Goal: Obtain resource: Download file/media

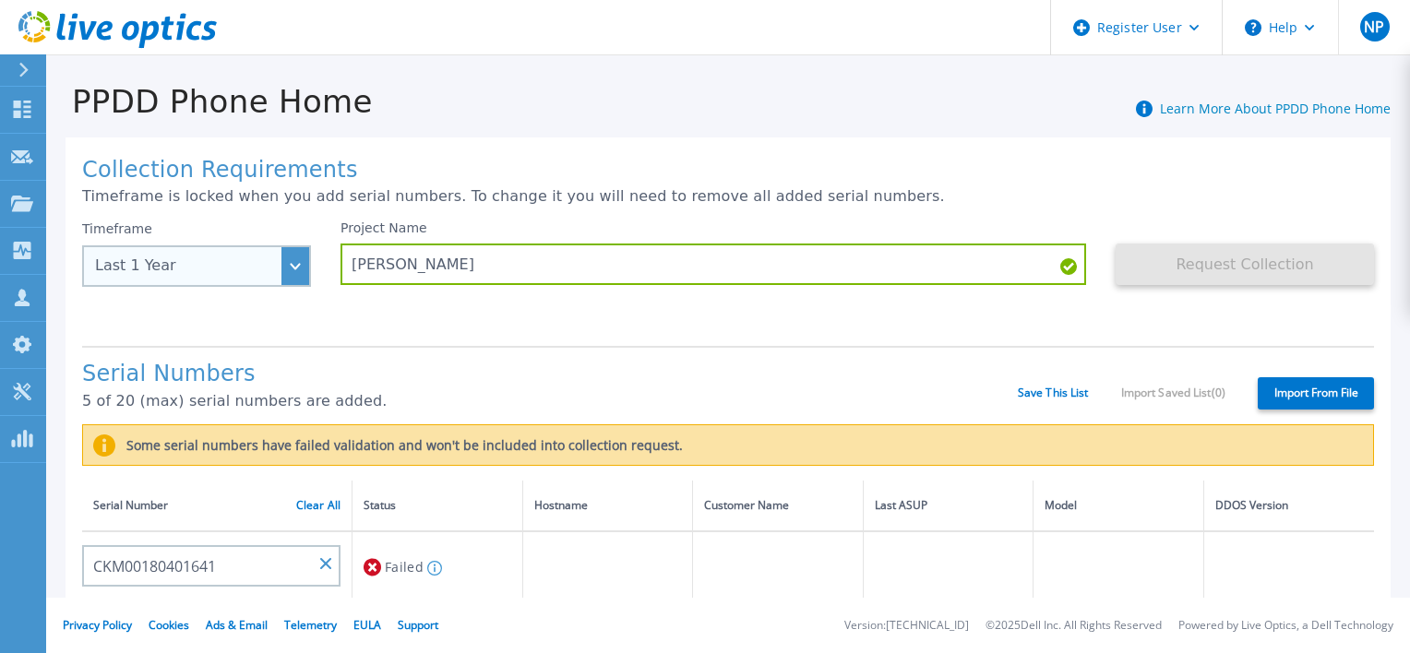
scroll to position [185, 0]
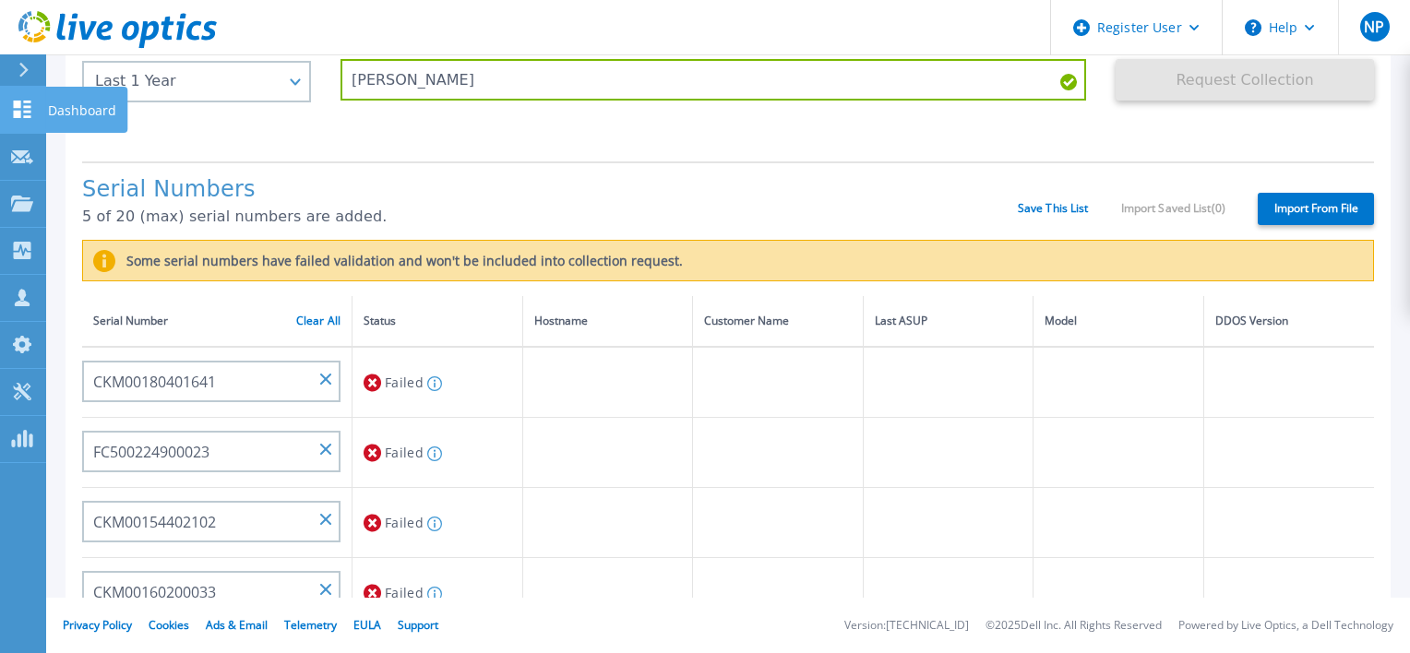
click at [67, 101] on p "Dashboard" at bounding box center [82, 111] width 68 height 48
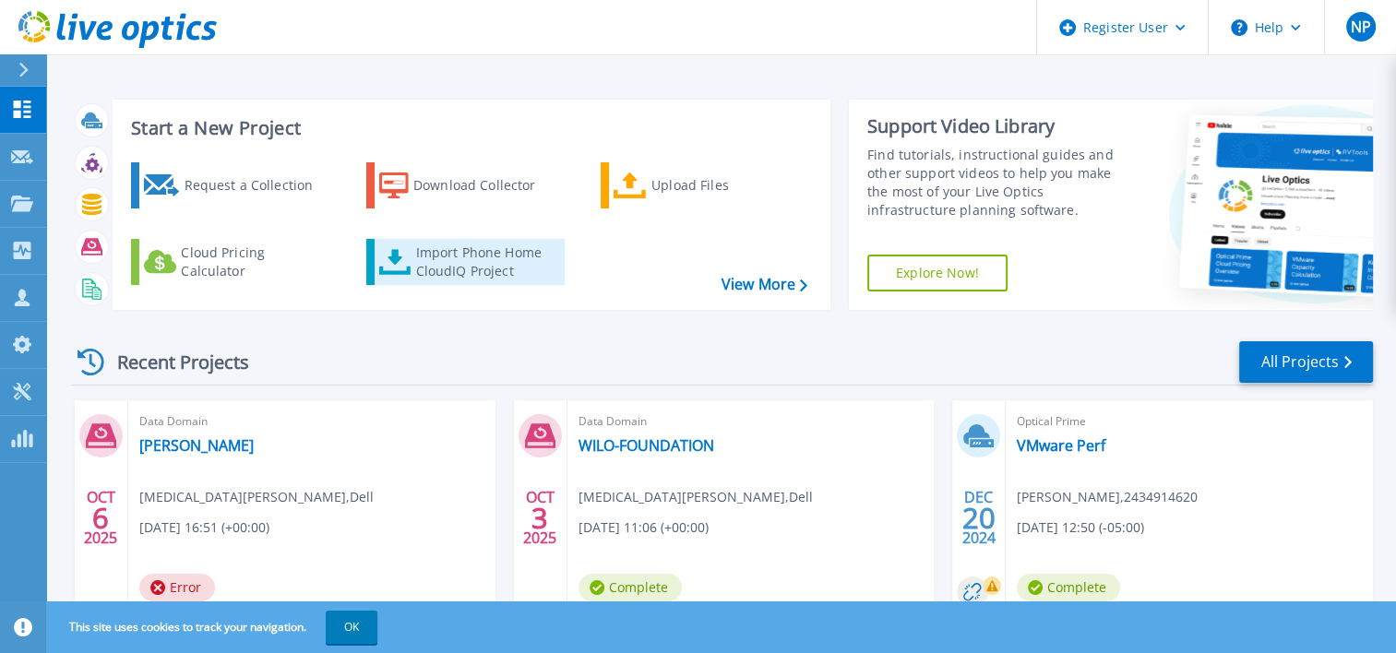
click at [530, 266] on div "Import Phone Home CloudIQ Project" at bounding box center [487, 262] width 144 height 37
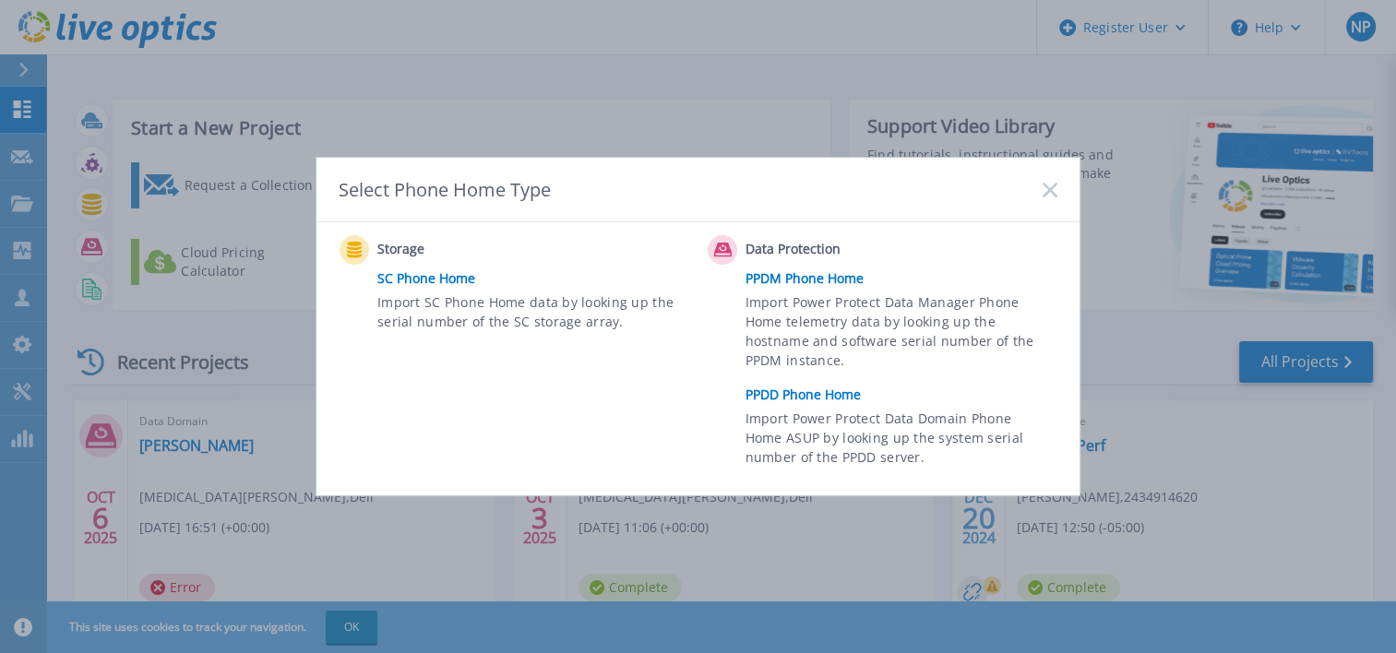
click at [812, 391] on link "PPDD Phone Home" at bounding box center [905, 395] width 321 height 28
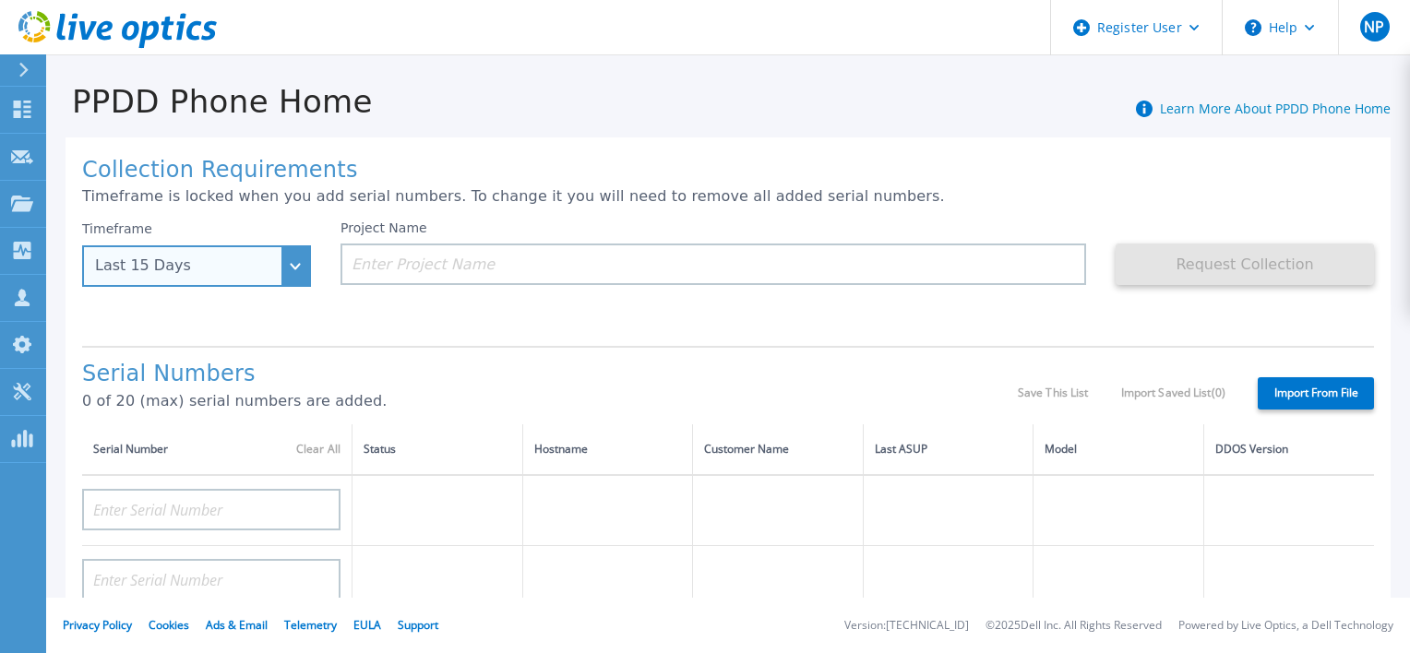
click at [232, 270] on div "Last 15 Days" at bounding box center [186, 265] width 183 height 17
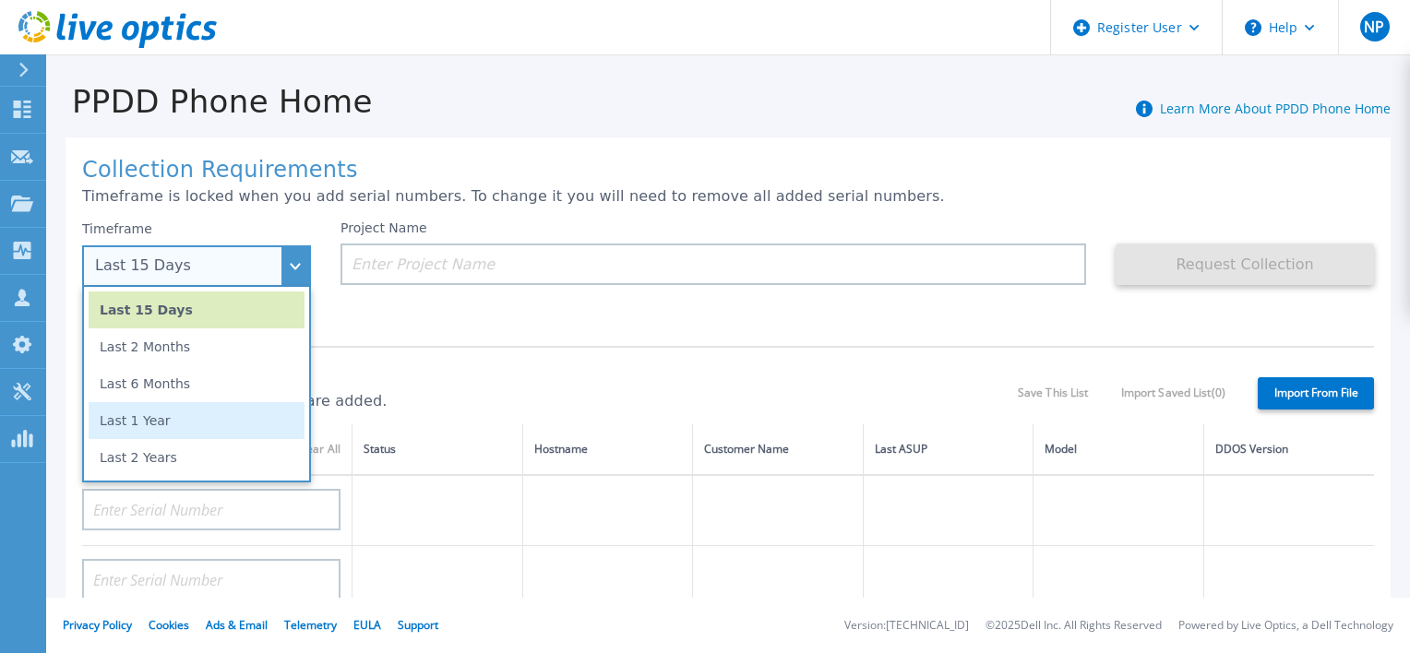
click at [174, 414] on li "Last 1 Year" at bounding box center [197, 420] width 216 height 37
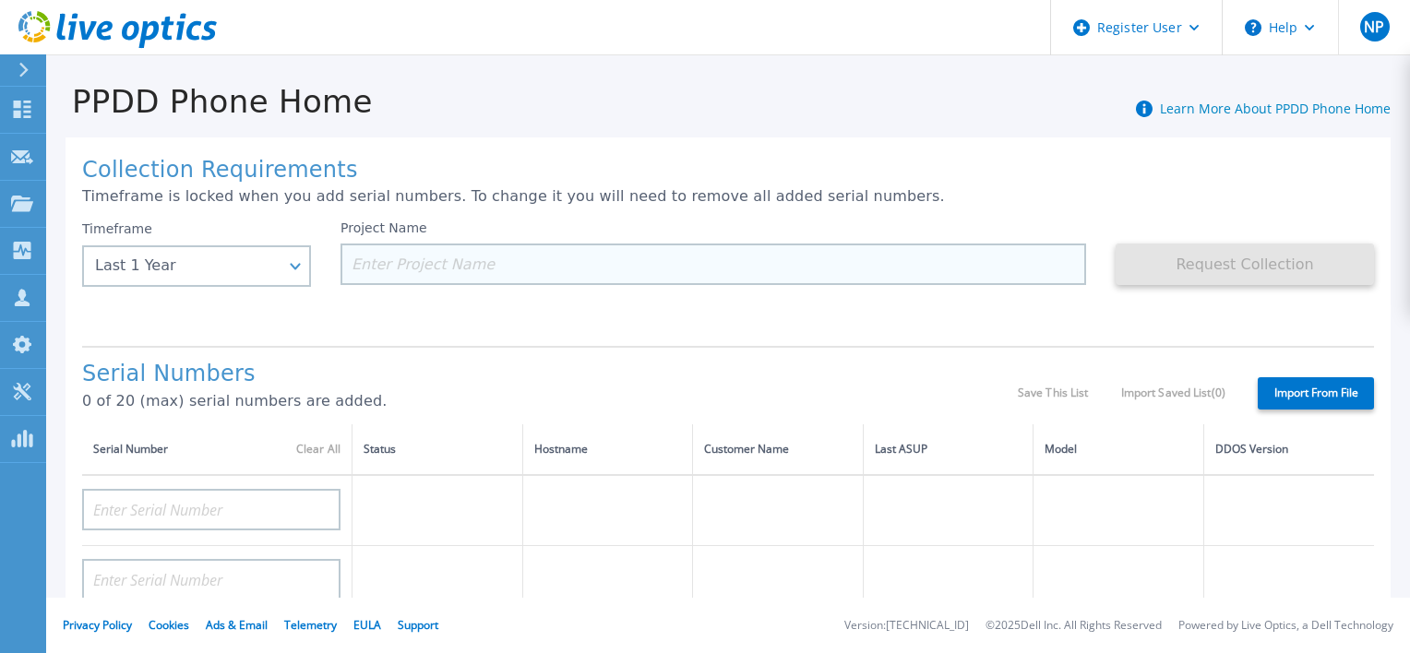
click at [430, 268] on input at bounding box center [712, 265] width 745 height 42
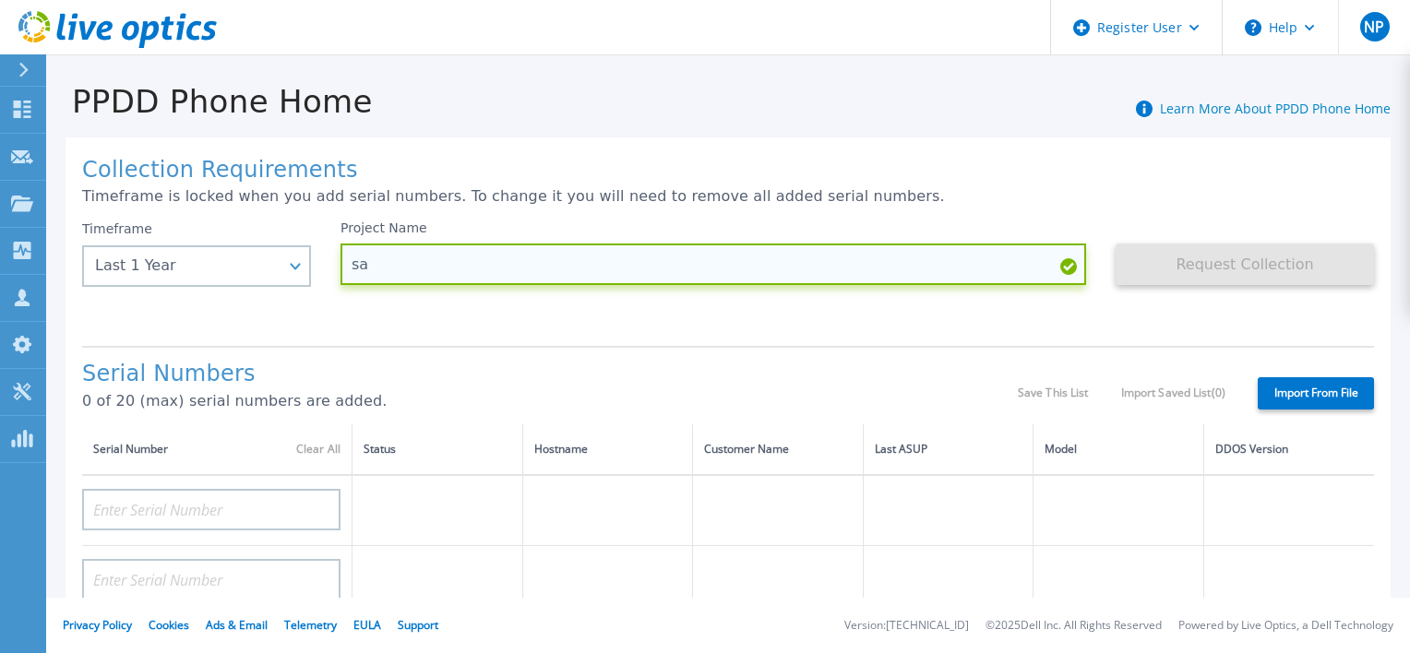
type input "s"
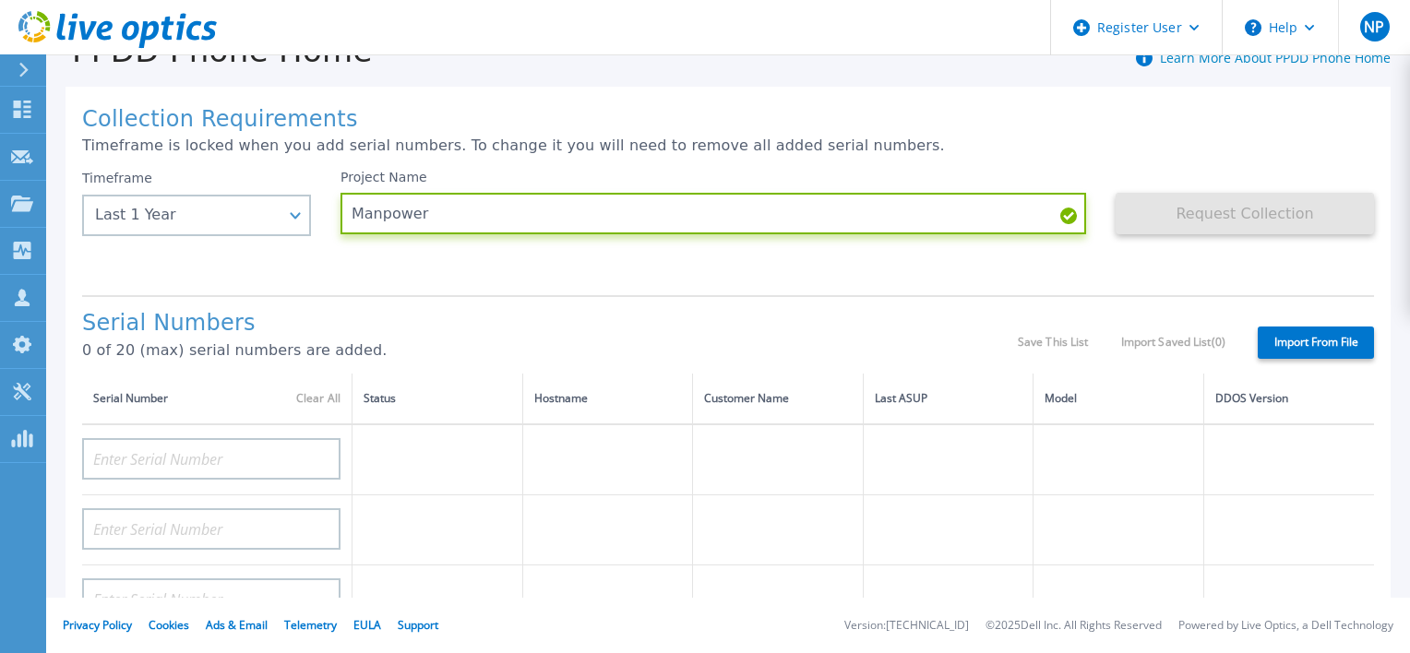
scroll to position [92, 0]
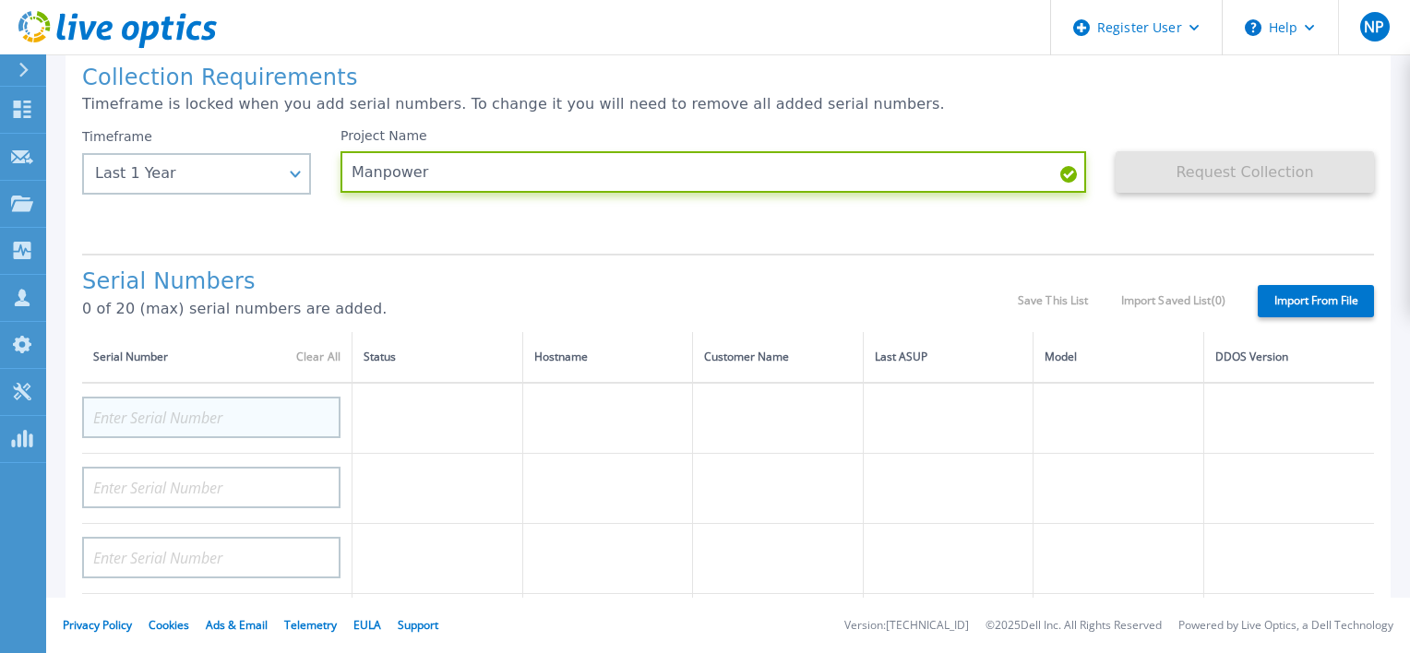
type input "Manpower"
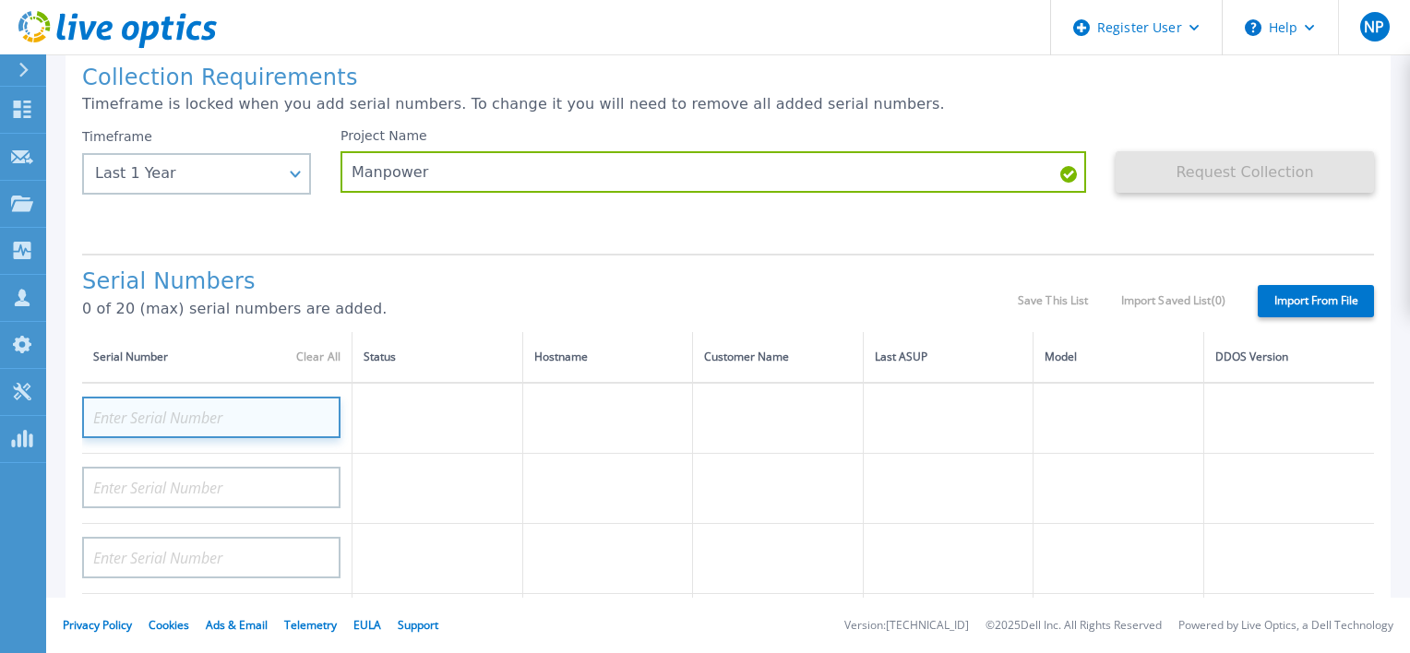
click at [228, 413] on input at bounding box center [211, 418] width 258 height 42
paste input "CKM00200302337"
type input "CKM00200302337"
click at [499, 241] on div "Collection Requirements Timeframe is locked when you add serial numbers. To cha…" at bounding box center [728, 566] width 1325 height 1043
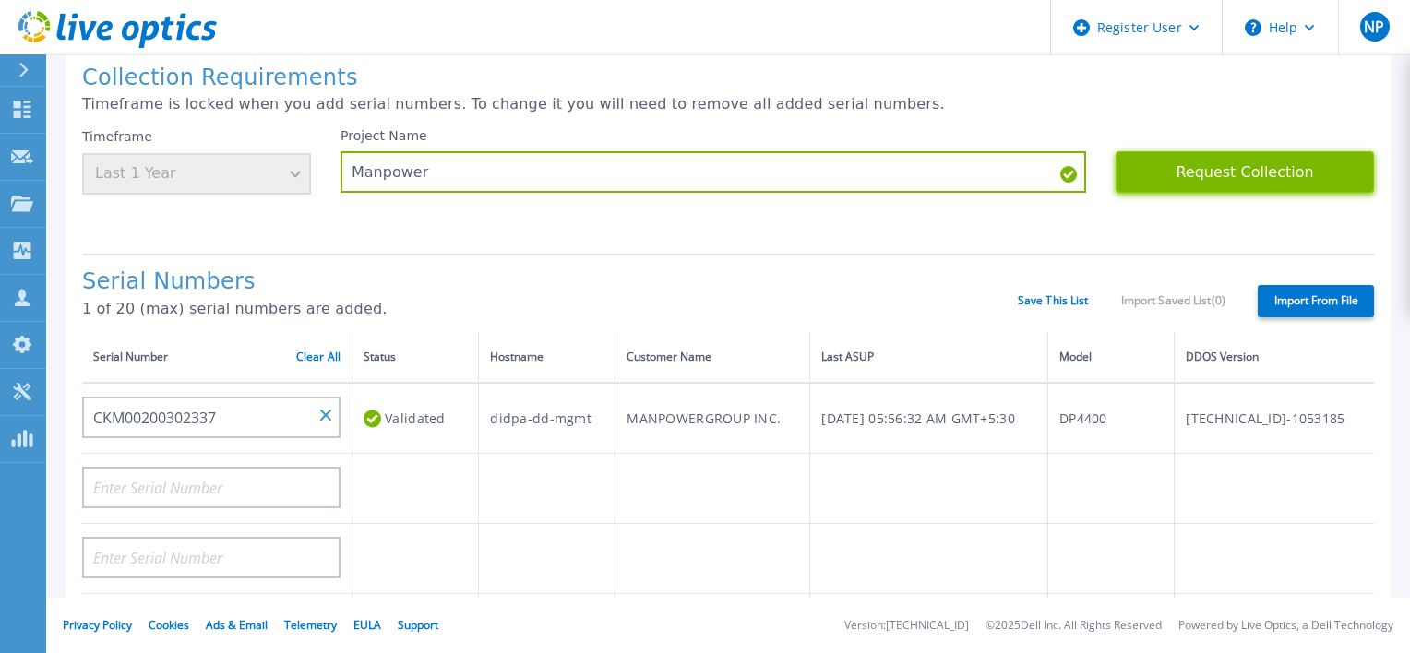
click at [1149, 167] on button "Request Collection" at bounding box center [1244, 172] width 258 height 42
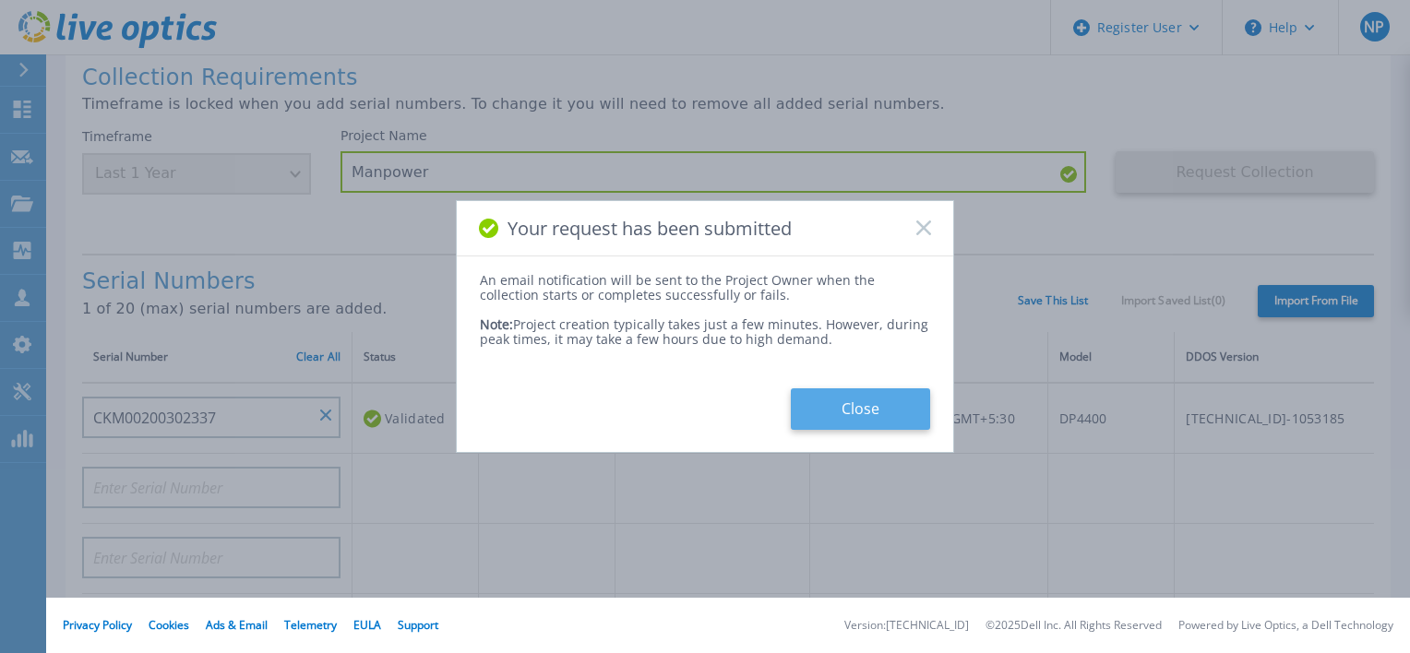
click at [809, 401] on button "Close" at bounding box center [860, 409] width 139 height 42
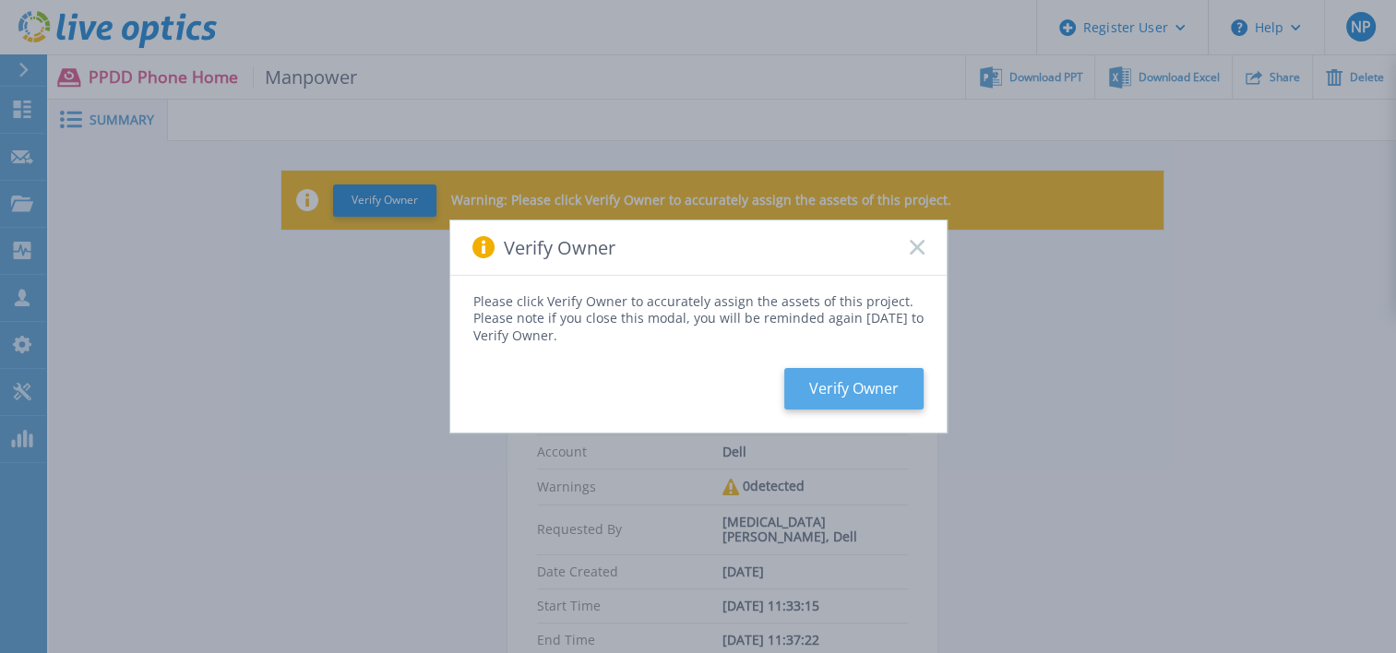
click at [886, 386] on button "Verify Owner" at bounding box center [853, 389] width 139 height 42
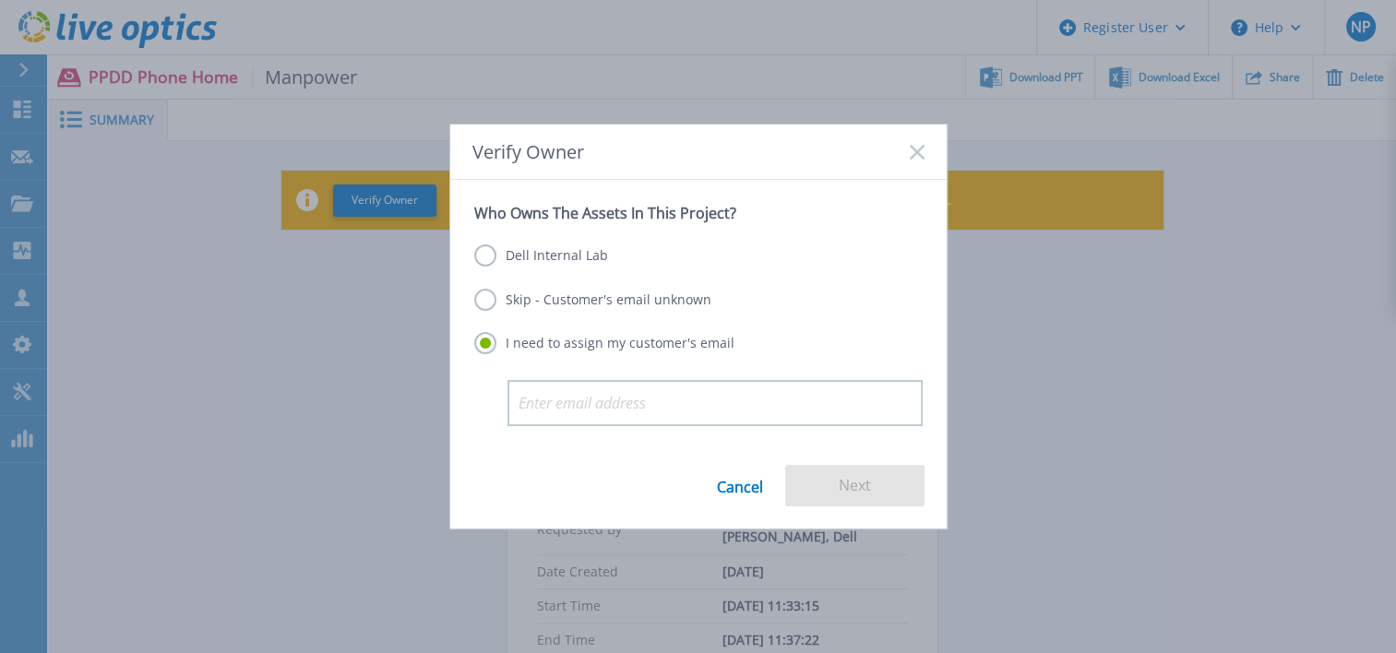
click at [483, 252] on label "Dell Internal Lab" at bounding box center [541, 255] width 134 height 22
click at [0, 0] on input "Dell Internal Lab" at bounding box center [0, 0] width 0 height 0
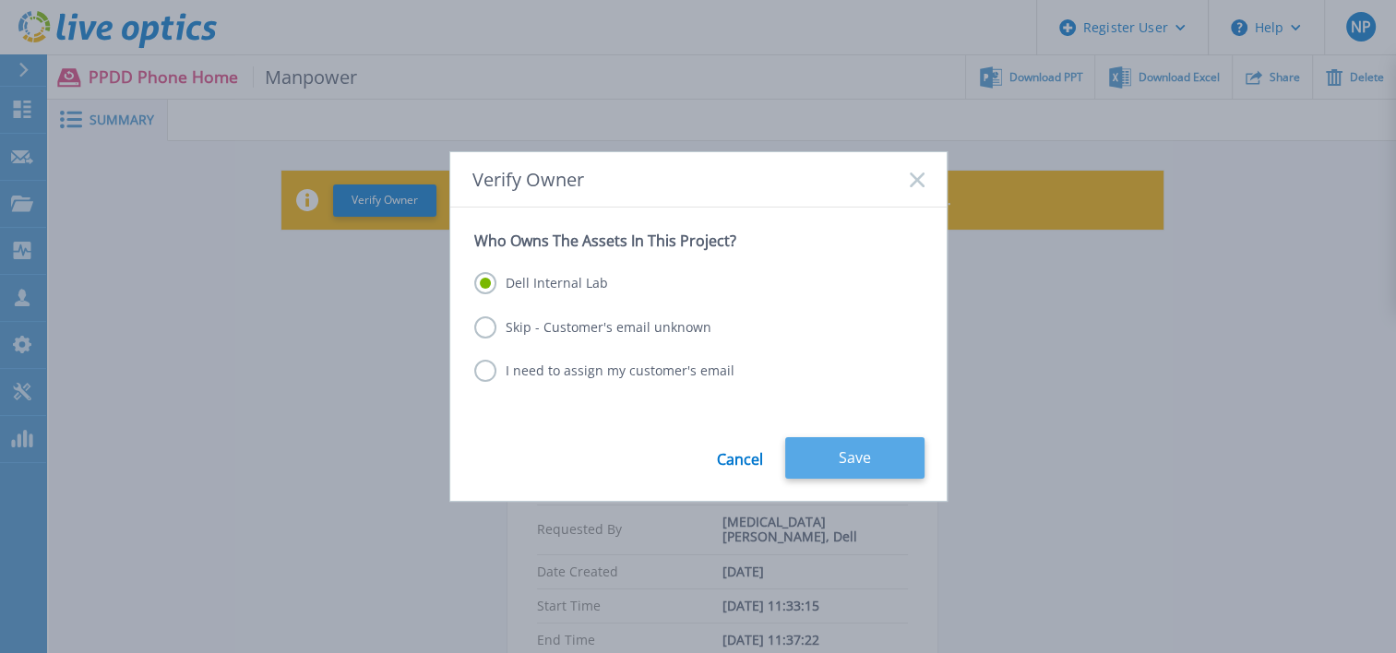
click at [852, 460] on button "Save" at bounding box center [854, 458] width 139 height 42
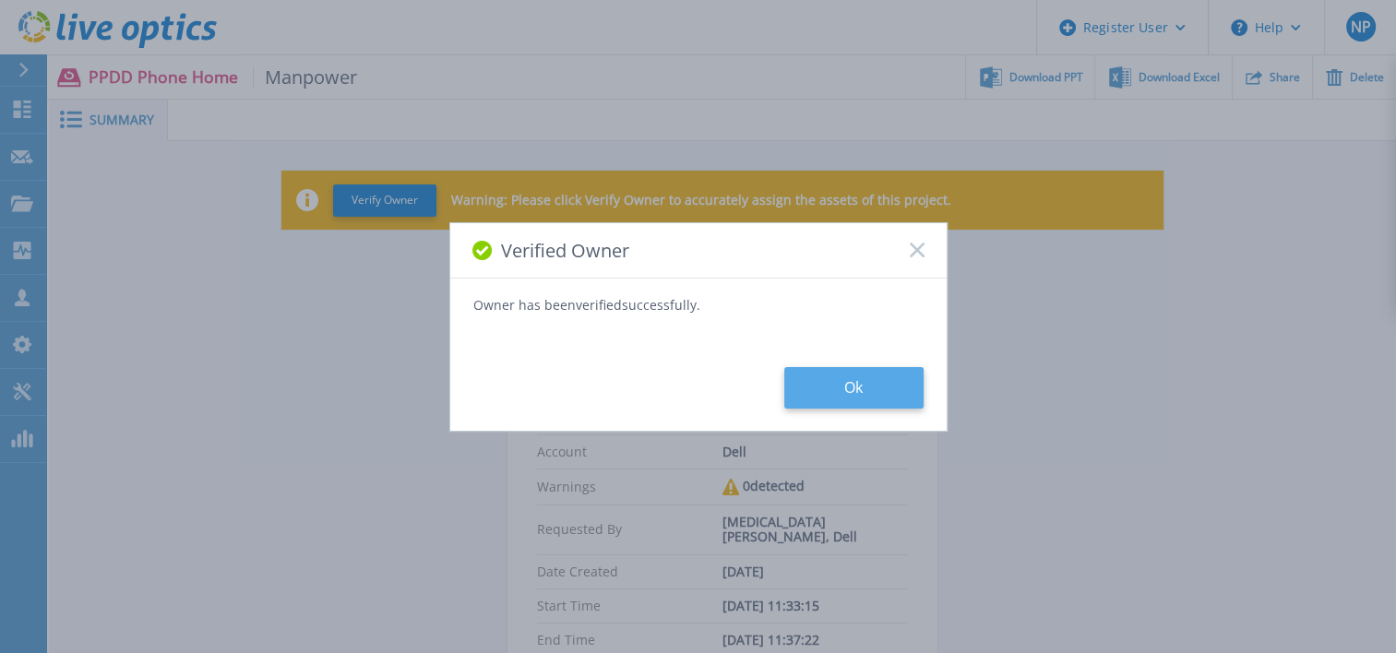
click at [849, 396] on button "Ok" at bounding box center [853, 388] width 139 height 42
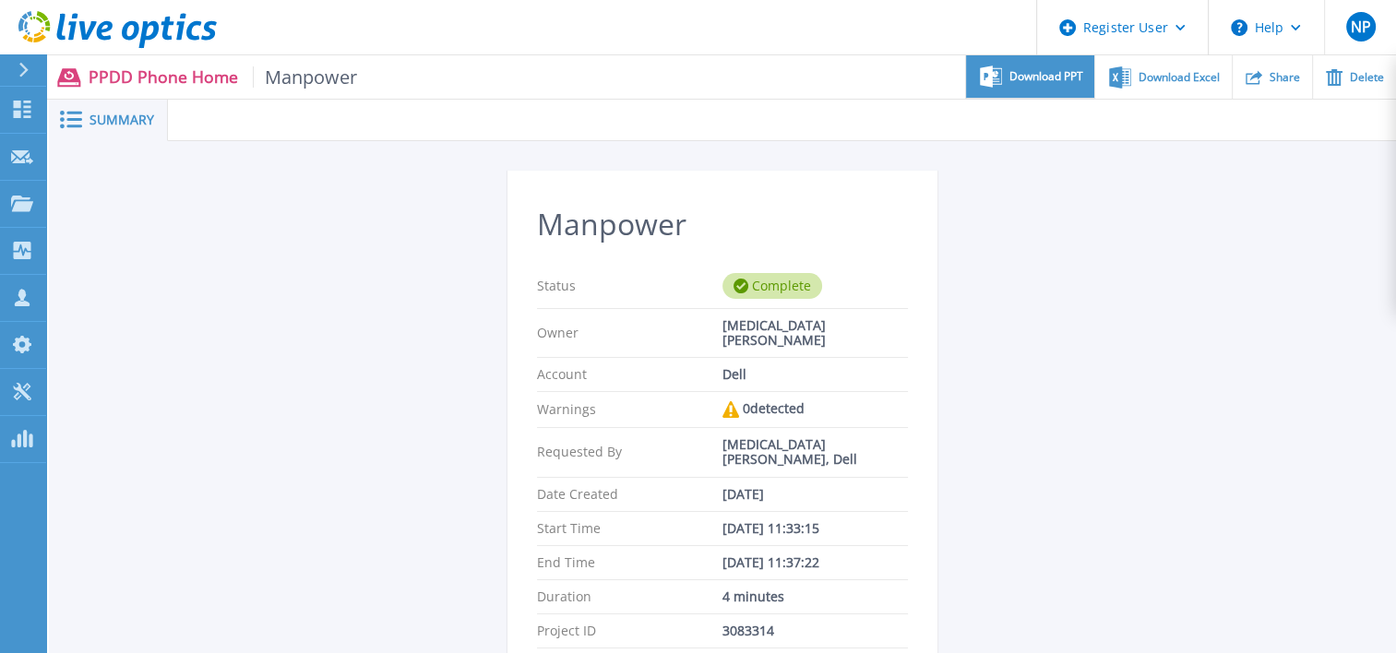
click at [1055, 77] on span "Download PPT" at bounding box center [1046, 76] width 74 height 11
